Goal: Task Accomplishment & Management: Use online tool/utility

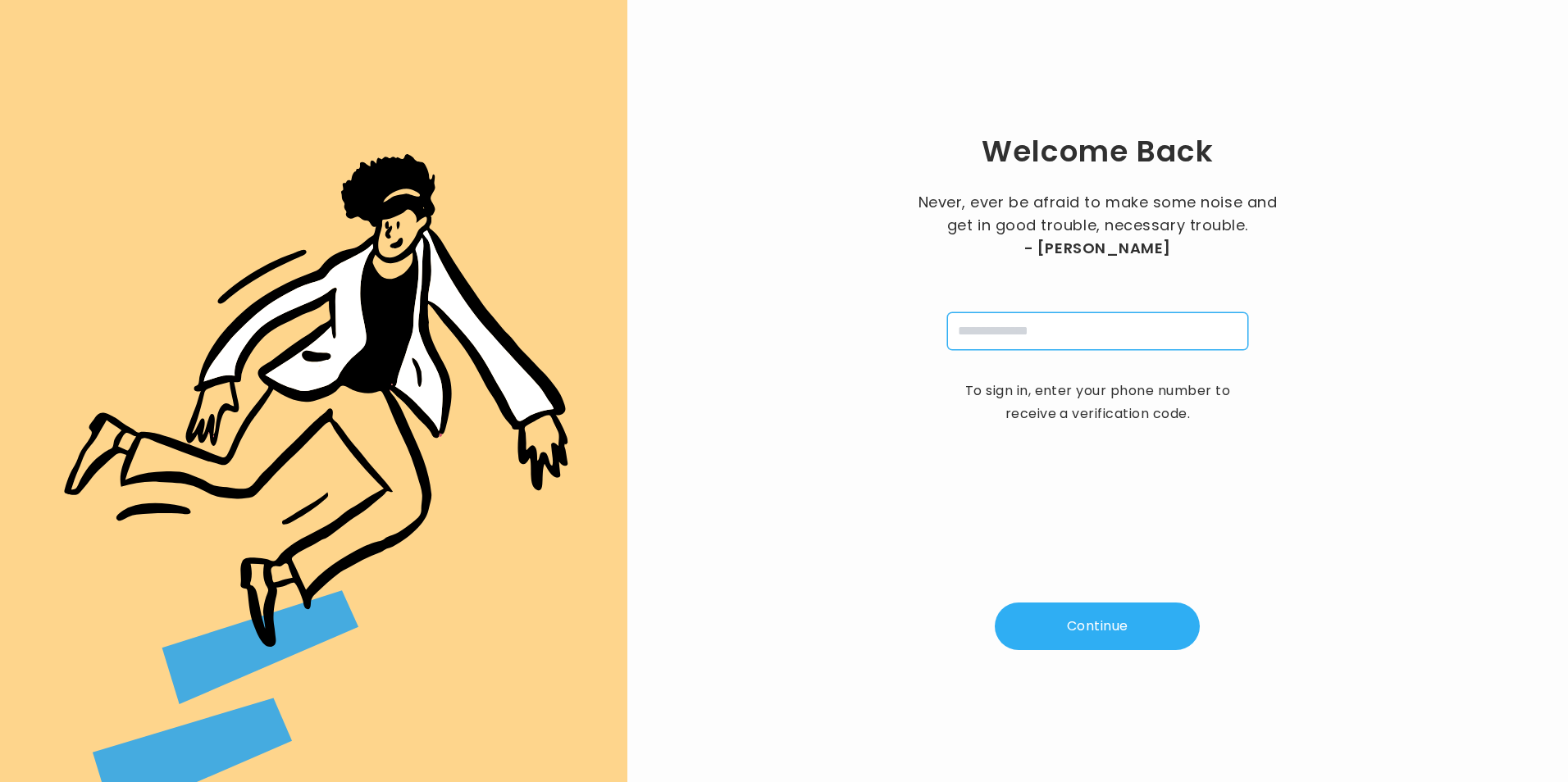
click at [1134, 329] on input "tel" at bounding box center [1097, 331] width 301 height 38
type input "*"
type input "**********"
click at [1112, 635] on button "Continue" at bounding box center [1097, 626] width 205 height 48
click at [1011, 346] on input "pin" at bounding box center [1016, 331] width 38 height 38
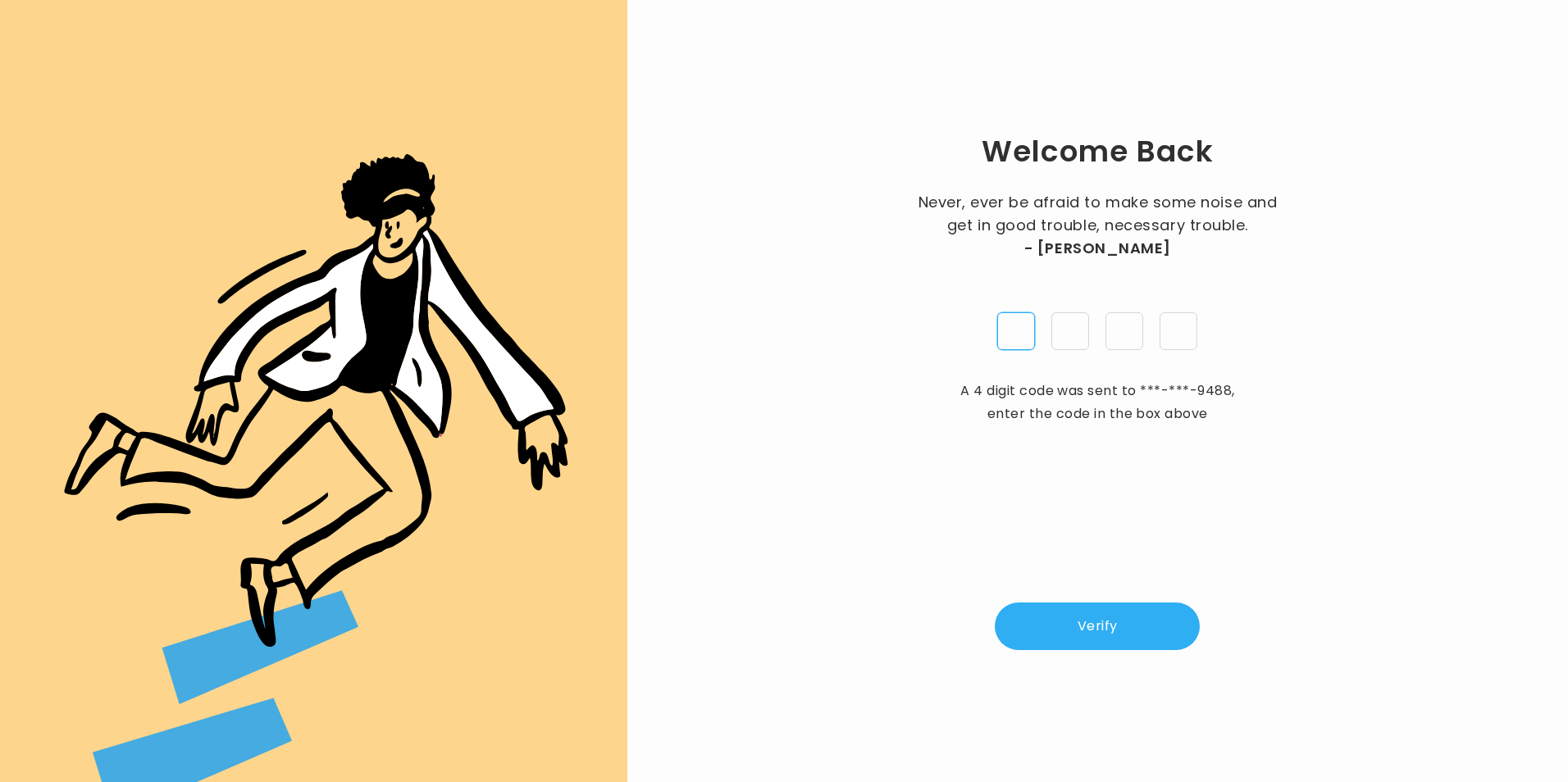
type input "*"
click at [1079, 611] on button "Verify" at bounding box center [1097, 626] width 205 height 48
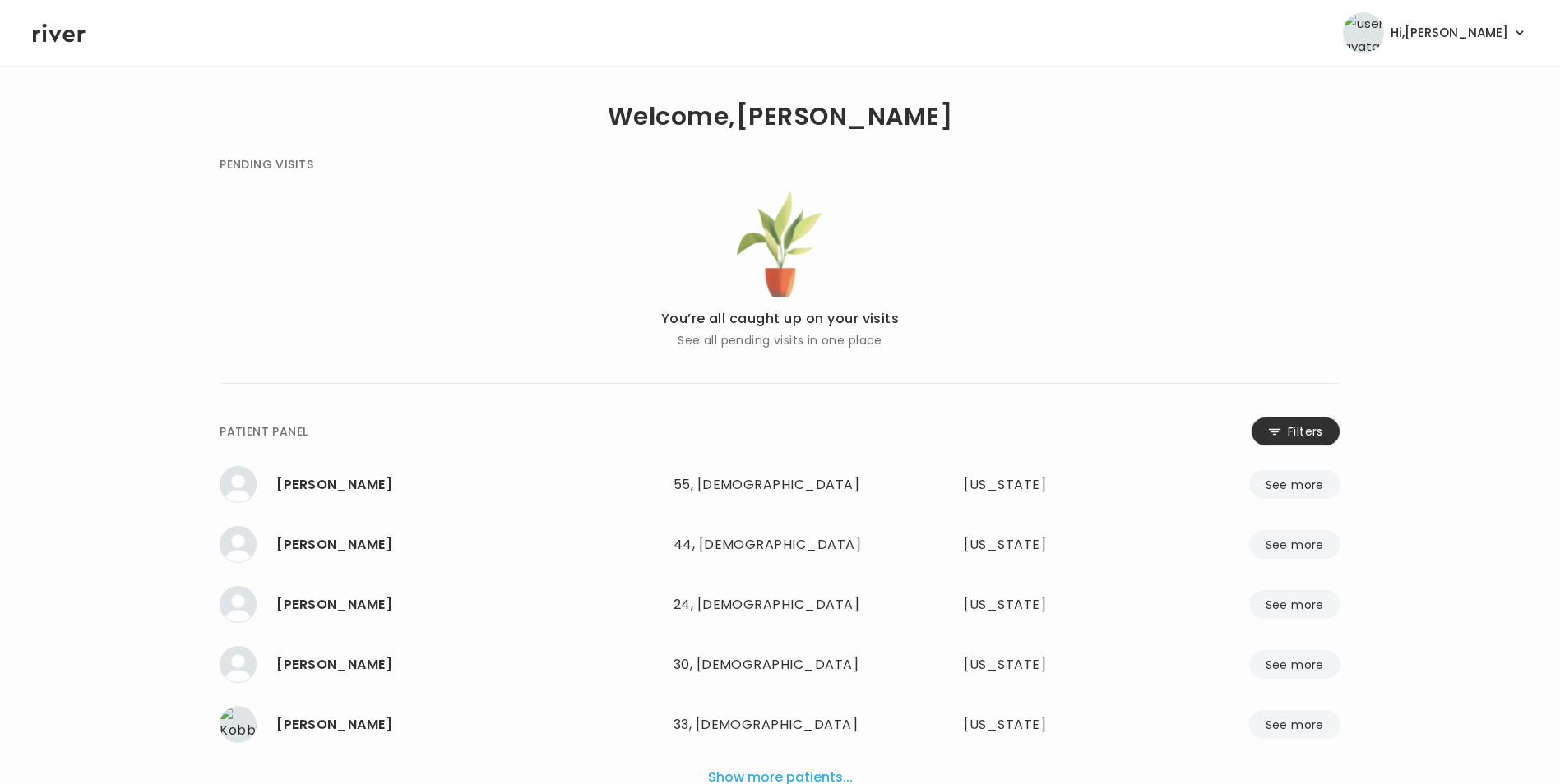
click at [1308, 436] on button "Filters" at bounding box center [1295, 431] width 90 height 29
click at [917, 439] on input "name" at bounding box center [731, 435] width 523 height 34
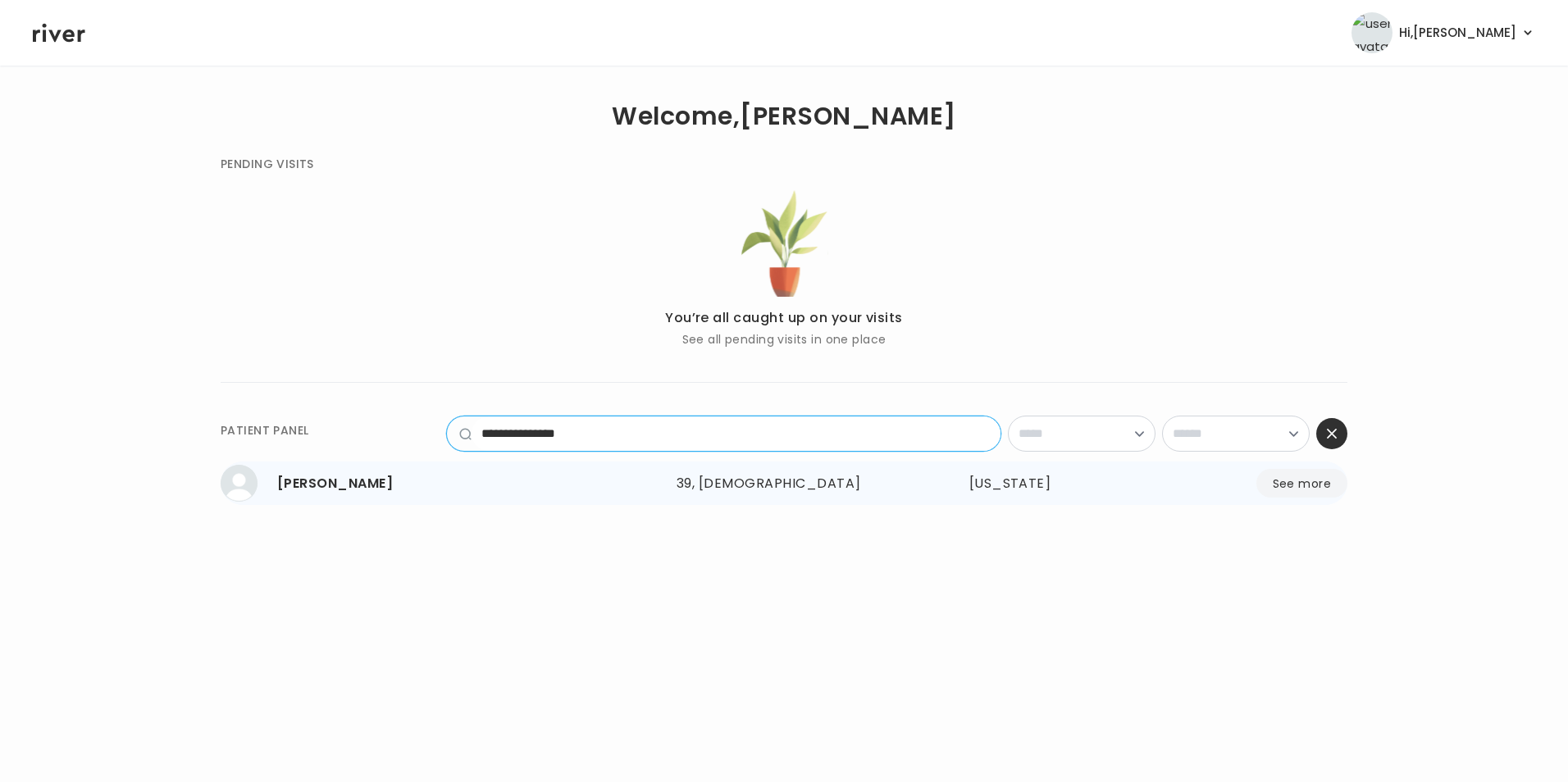
type input "**********"
click at [1287, 481] on button "See more" at bounding box center [1301, 483] width 91 height 28
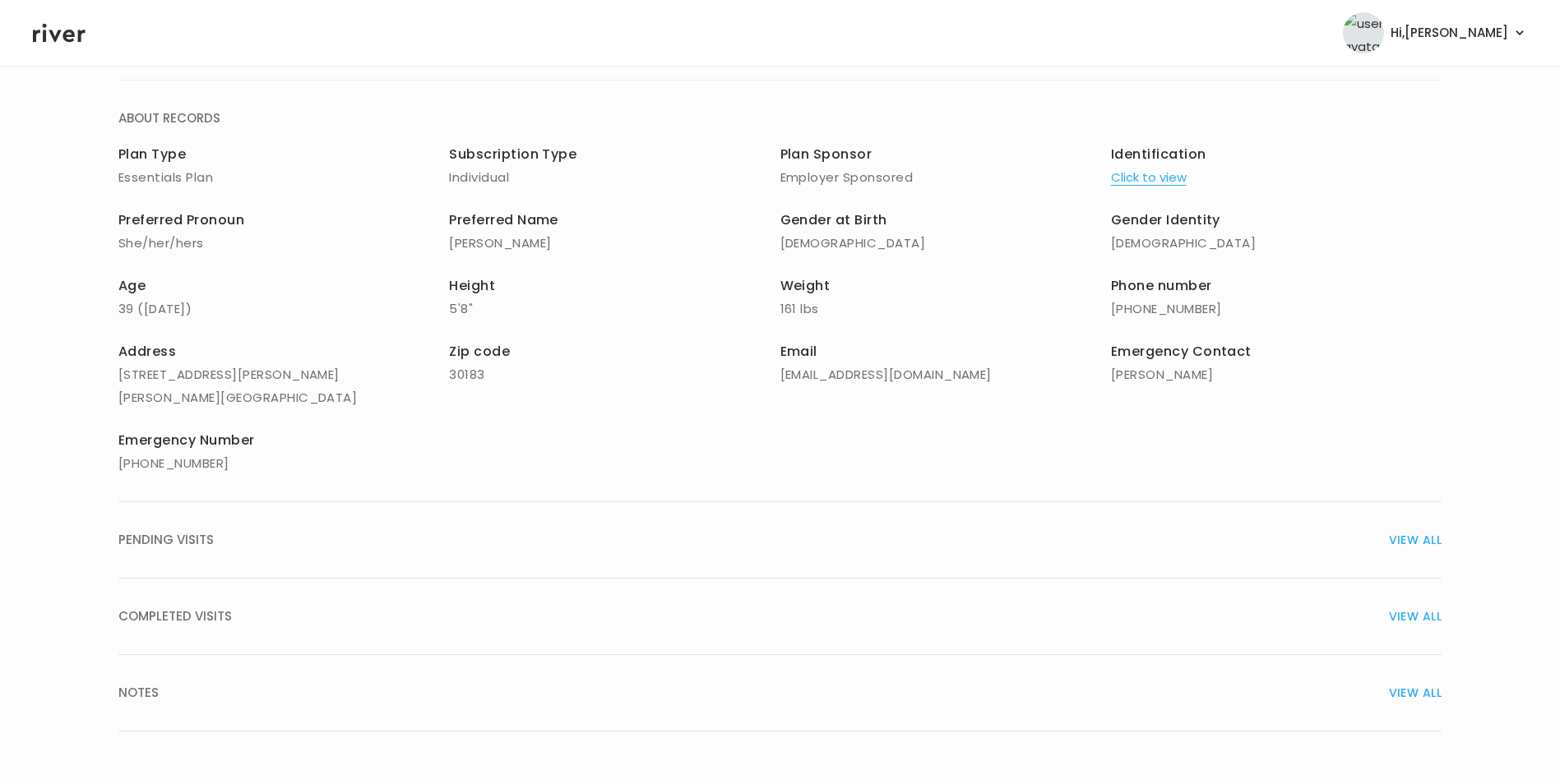
scroll to position [117, 0]
click at [1418, 609] on span "VIEW ALL" at bounding box center [1414, 612] width 53 height 23
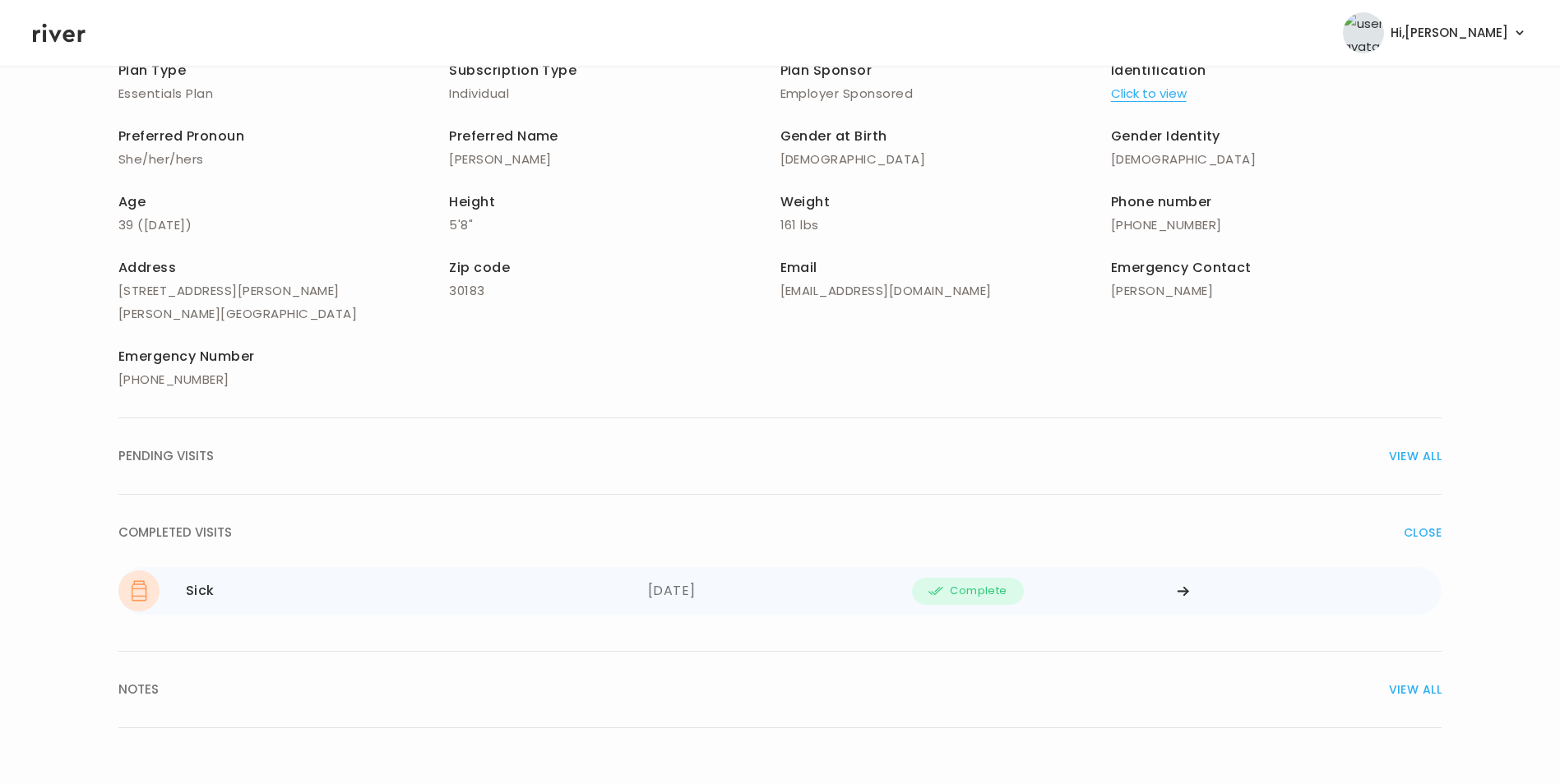
click at [1175, 591] on div "Complete" at bounding box center [1044, 591] width 265 height 41
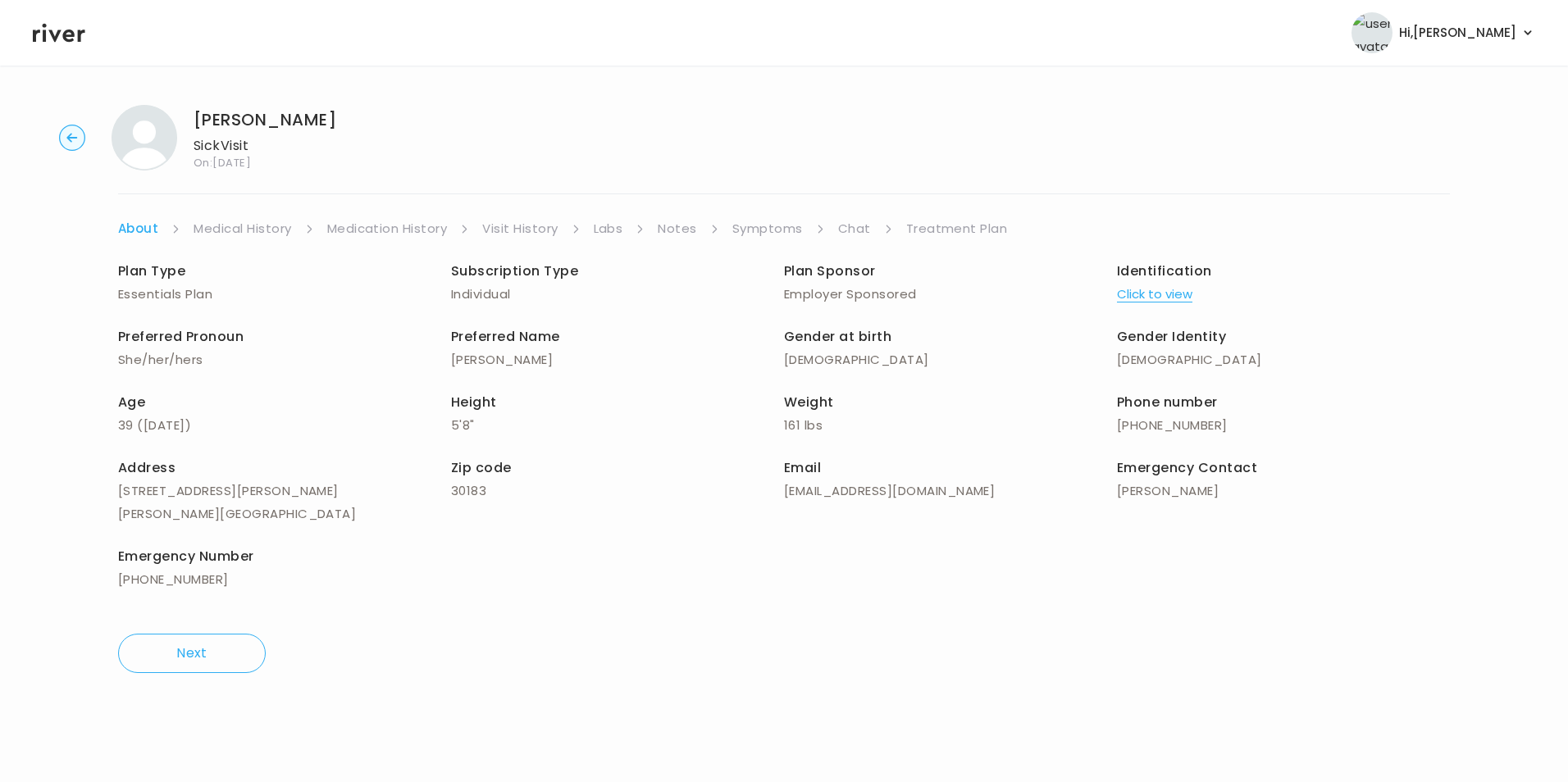
click at [776, 225] on link "Symptoms" at bounding box center [767, 228] width 70 height 23
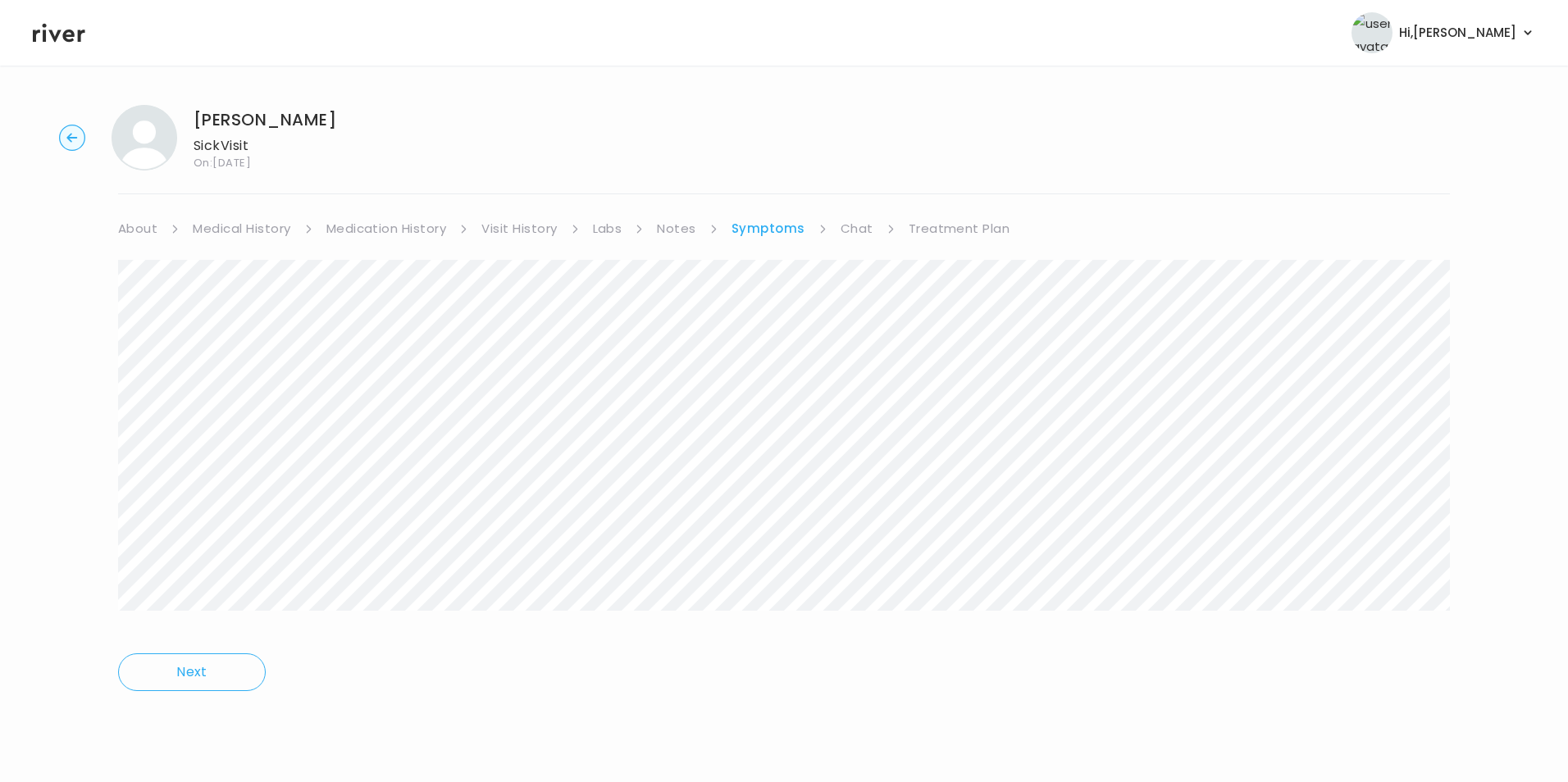
click at [862, 229] on link "Chat" at bounding box center [857, 228] width 33 height 23
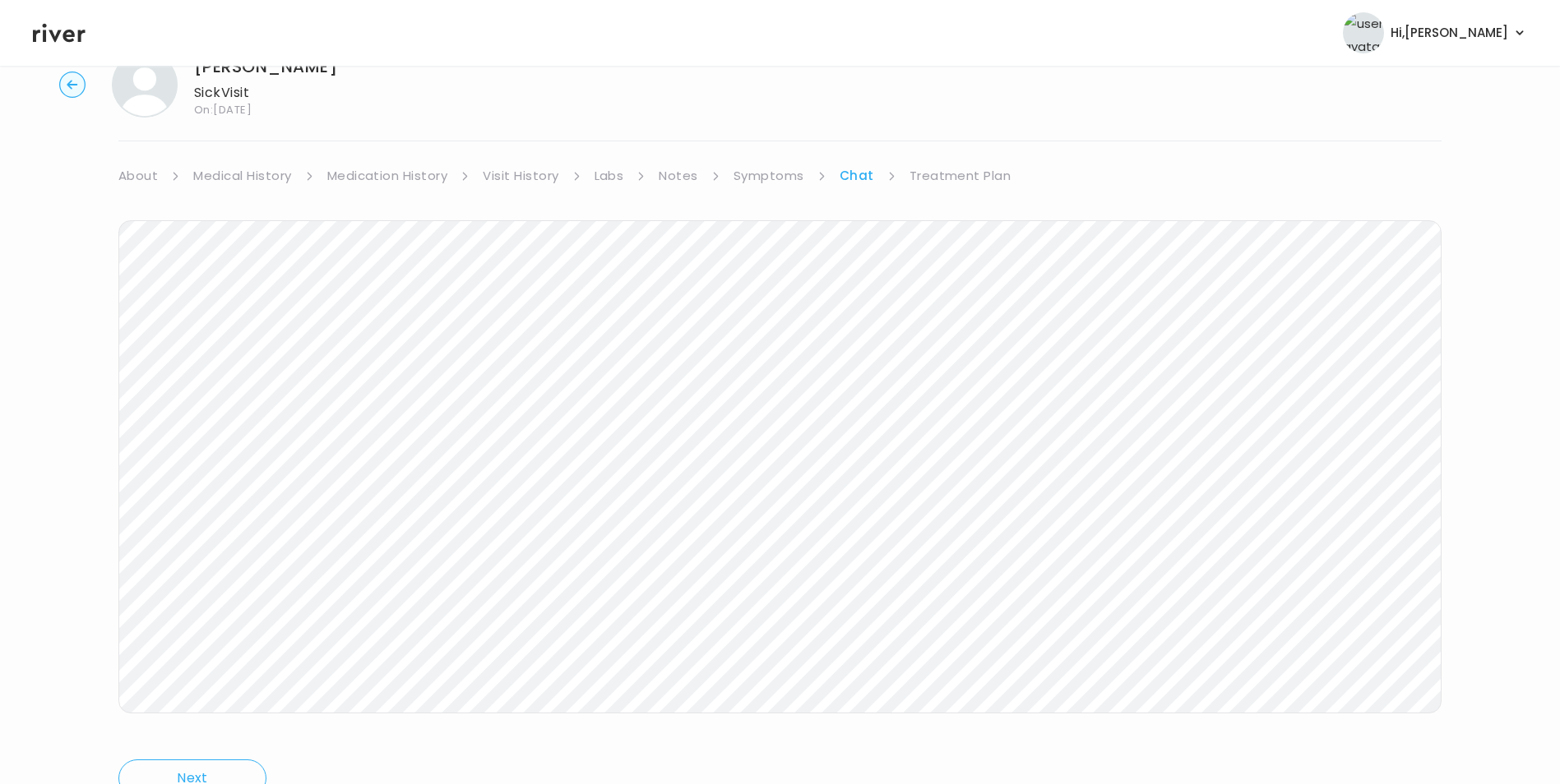
scroll to position [82, 0]
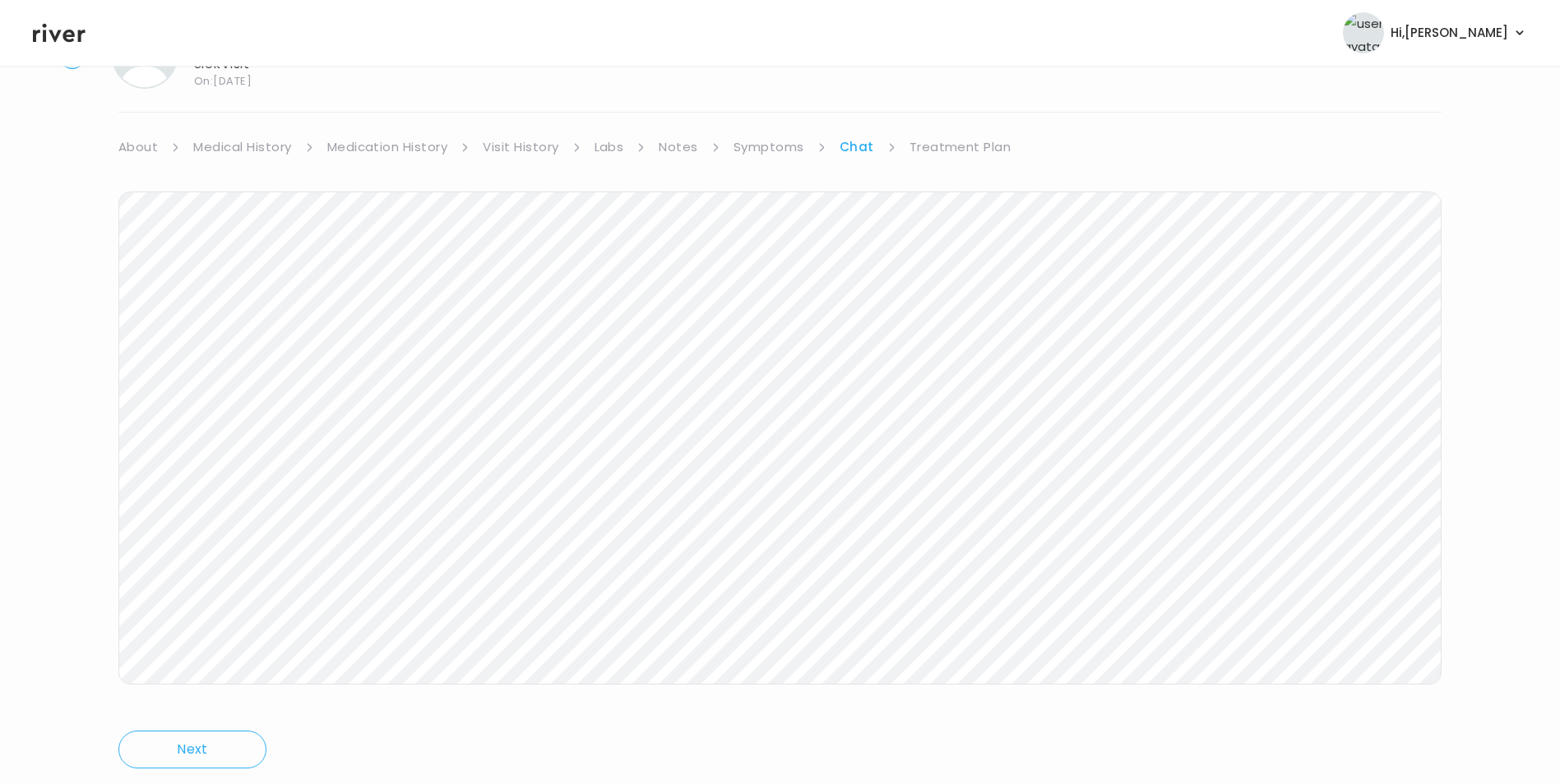
drag, startPoint x: 989, startPoint y: 142, endPoint x: 978, endPoint y: 142, distance: 11.0
click at [987, 142] on link "Treatment Plan" at bounding box center [960, 147] width 102 height 23
